Goal: Find specific page/section: Find specific page/section

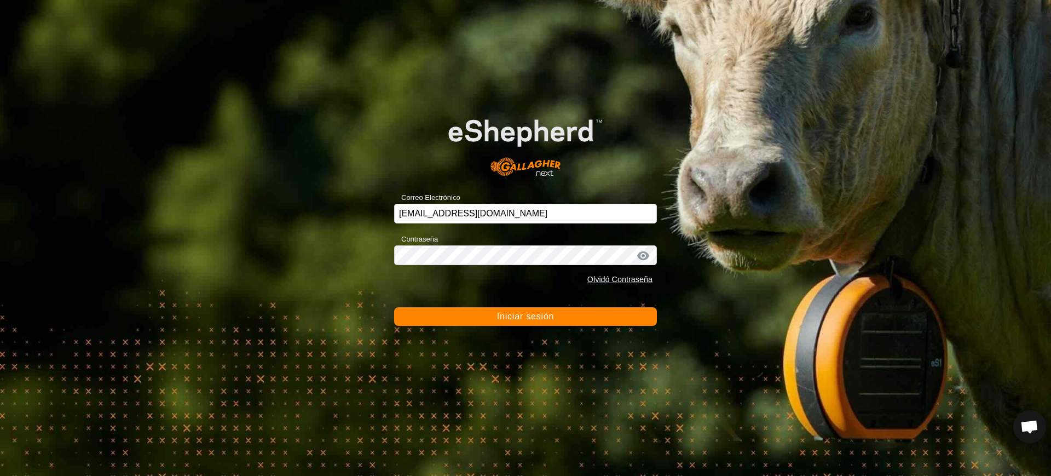
click at [461, 309] on button "Iniciar sesión" at bounding box center [525, 316] width 263 height 19
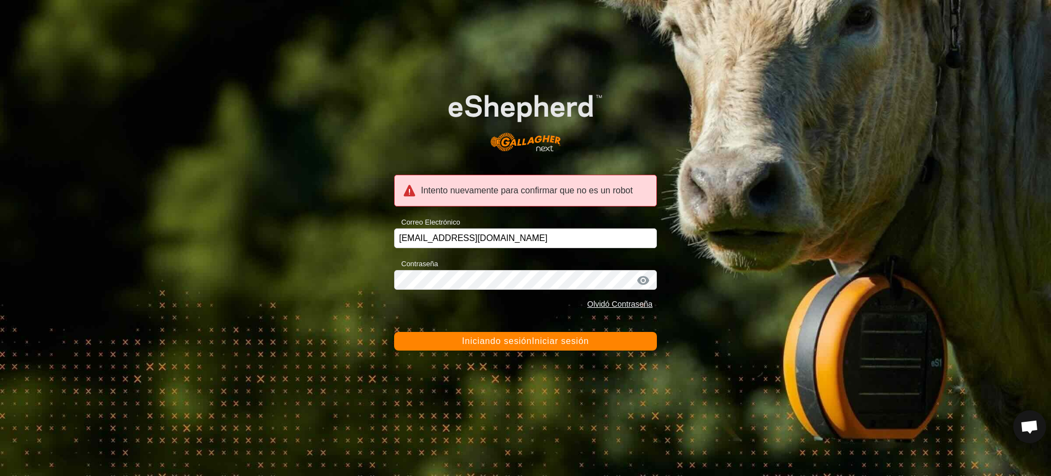
click at [462, 332] on button "Iniciando sesión Iniciar sesión" at bounding box center [525, 341] width 263 height 19
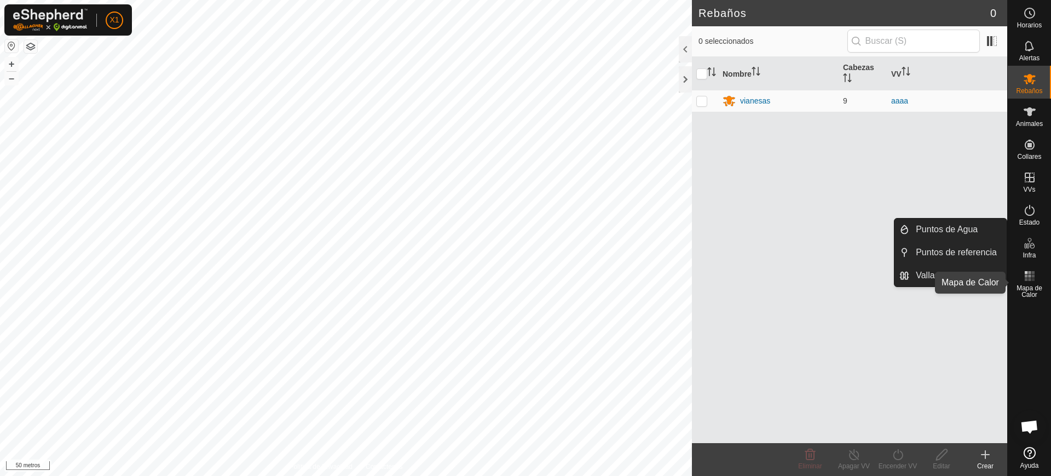
click at [1024, 280] on icon at bounding box center [1030, 275] width 13 height 13
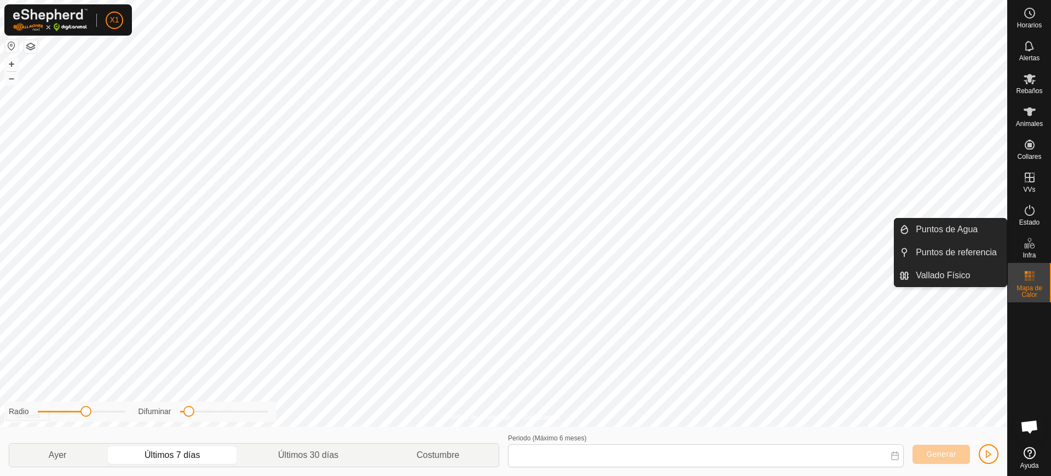
type input "[DATE] - [DATE]"
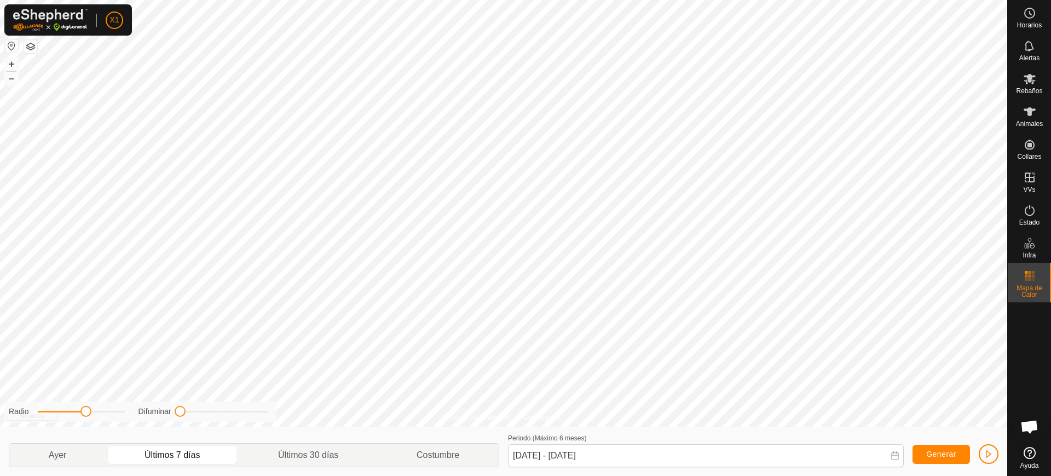
drag, startPoint x: 189, startPoint y: 415, endPoint x: 152, endPoint y: 415, distance: 36.7
click at [152, 415] on div "Difuminar" at bounding box center [203, 412] width 129 height 12
drag, startPoint x: 85, startPoint y: 415, endPoint x: 108, endPoint y: 445, distance: 37.5
click at [108, 445] on div "Radio Difuminar Ayer Últimos 7 [PERSON_NAME] Últimos 30 [PERSON_NAME] Costumbre…" at bounding box center [504, 451] width 1008 height 49
